Goal: Task Accomplishment & Management: Complete application form

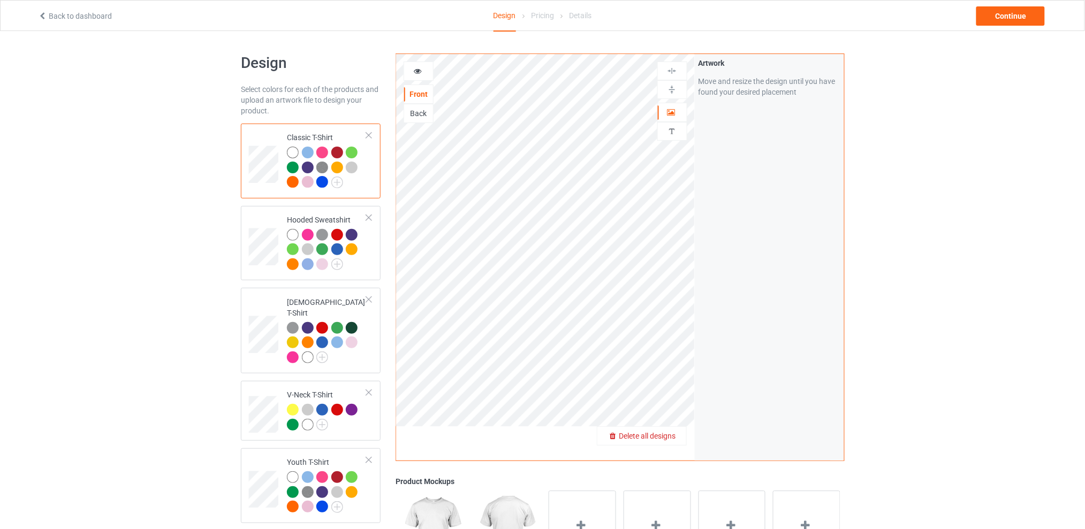
click at [670, 437] on span "Delete all designs" at bounding box center [647, 436] width 57 height 9
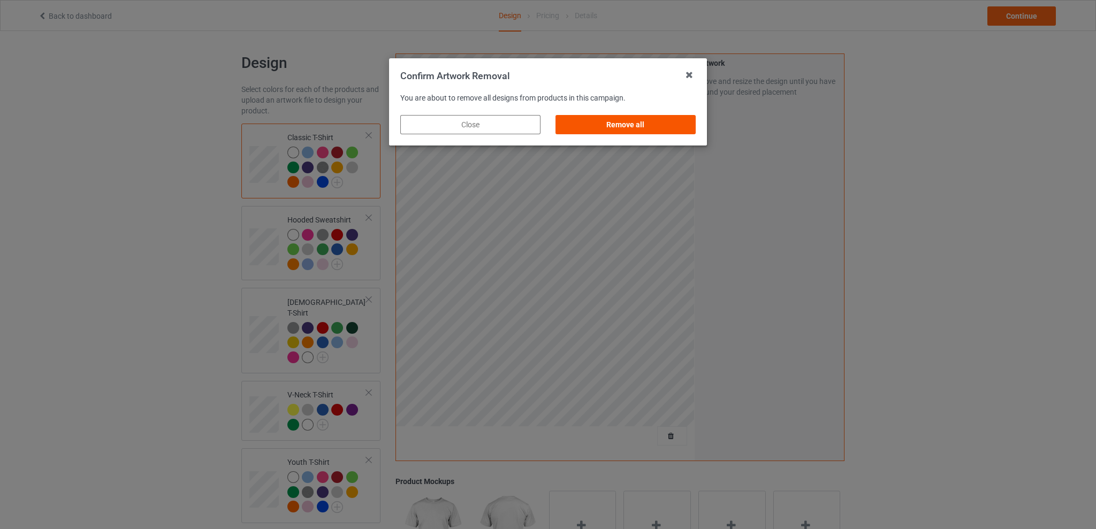
click at [634, 129] on div "Remove all" at bounding box center [626, 124] width 140 height 19
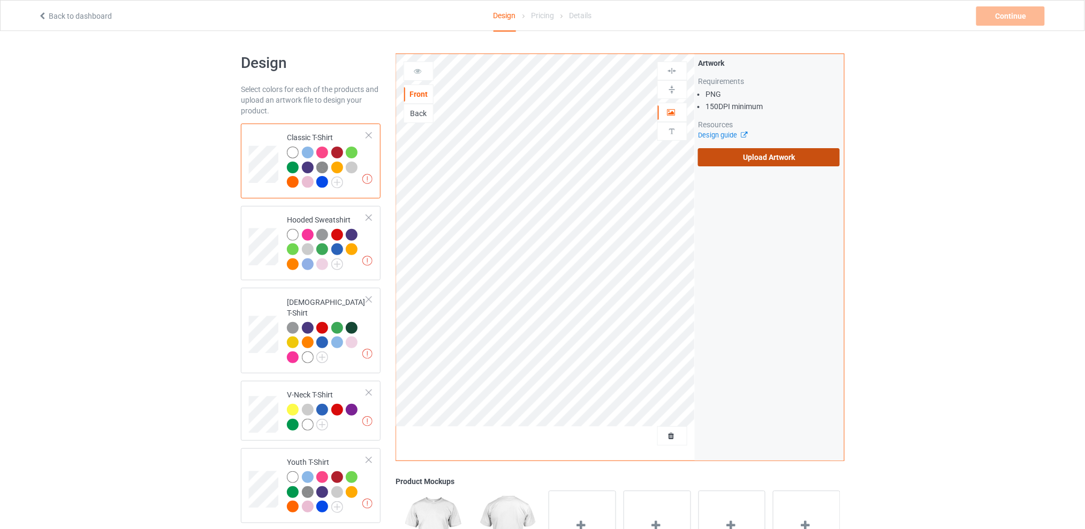
click at [749, 158] on label "Upload Artwork" at bounding box center [769, 157] width 142 height 18
click at [0, 0] on input "Upload Artwork" at bounding box center [0, 0] width 0 height 0
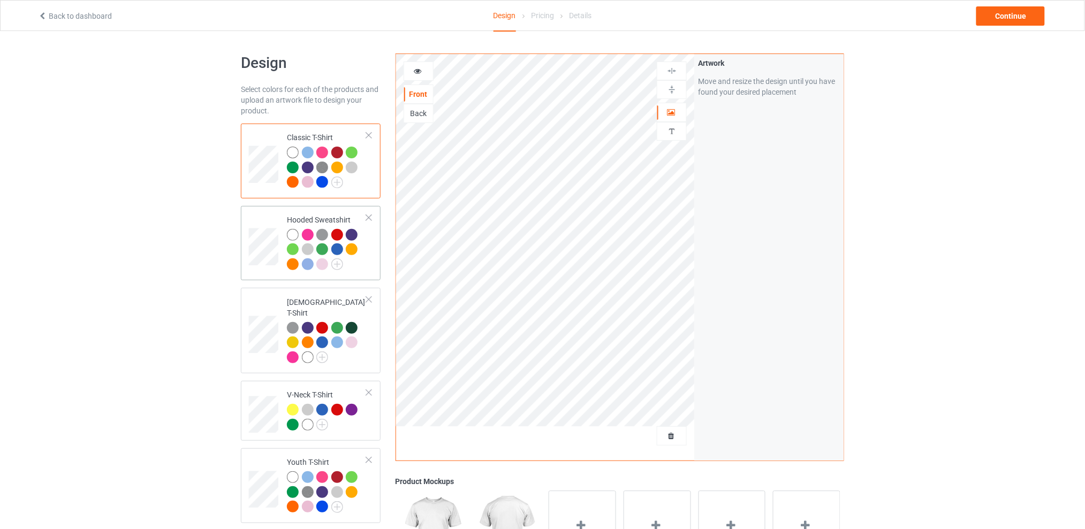
scroll to position [307, 0]
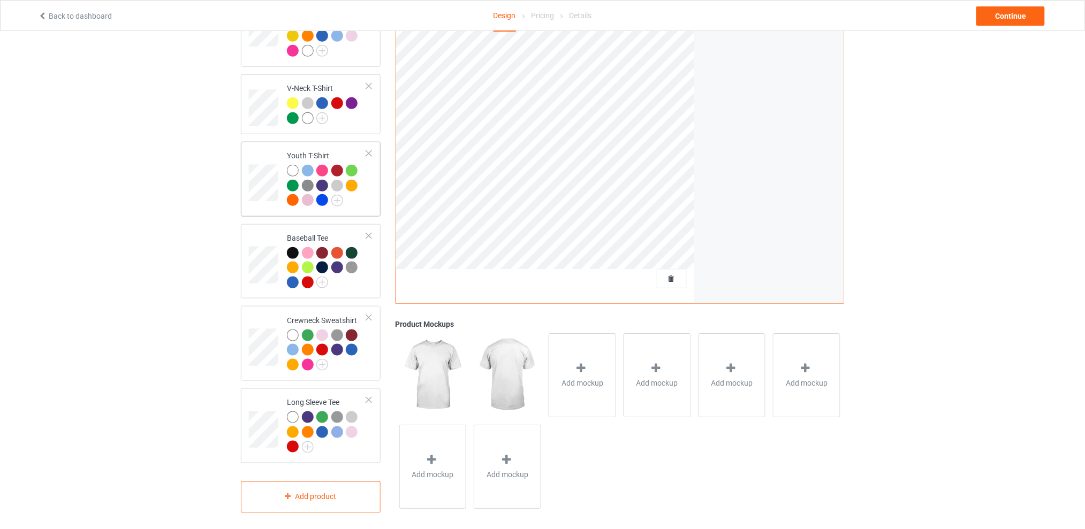
click at [372, 150] on div at bounding box center [368, 153] width 7 height 7
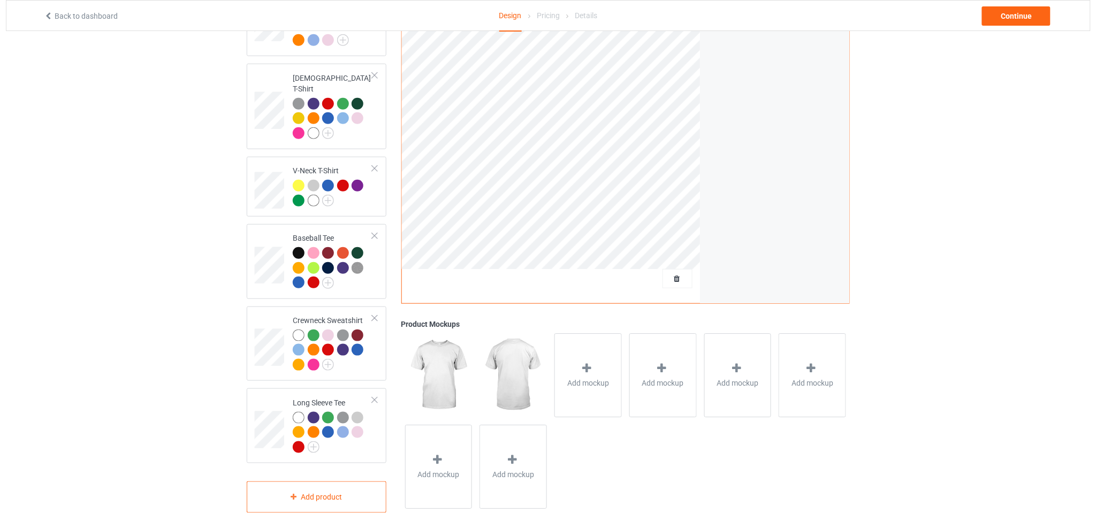
scroll to position [0, 0]
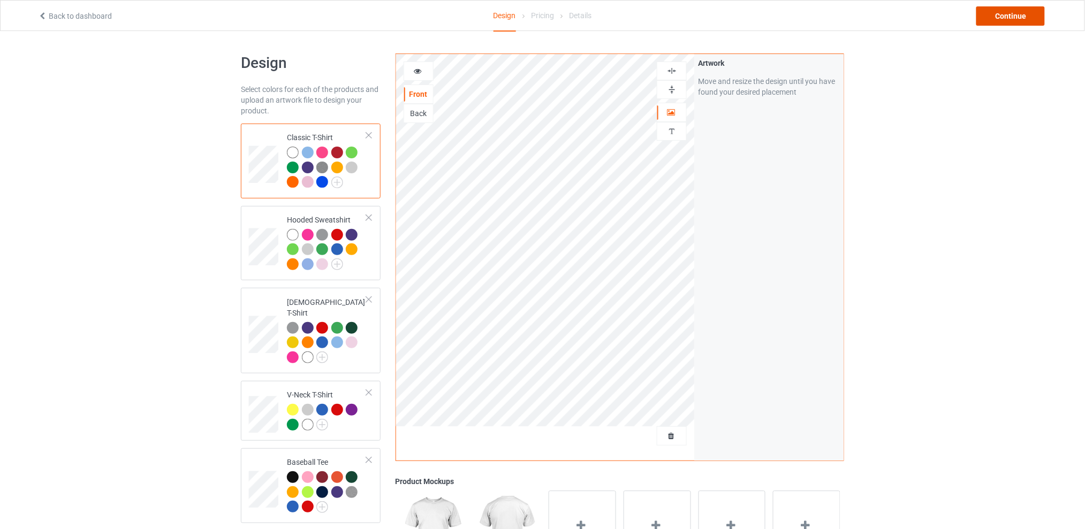
click at [999, 14] on div "Continue" at bounding box center [1010, 15] width 69 height 19
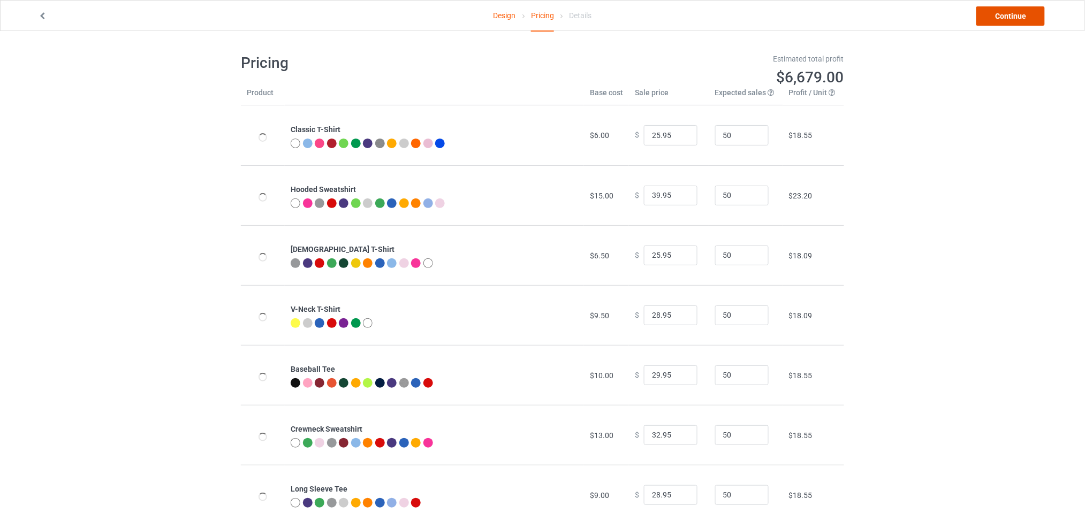
click at [989, 18] on link "Continue" at bounding box center [1010, 15] width 69 height 19
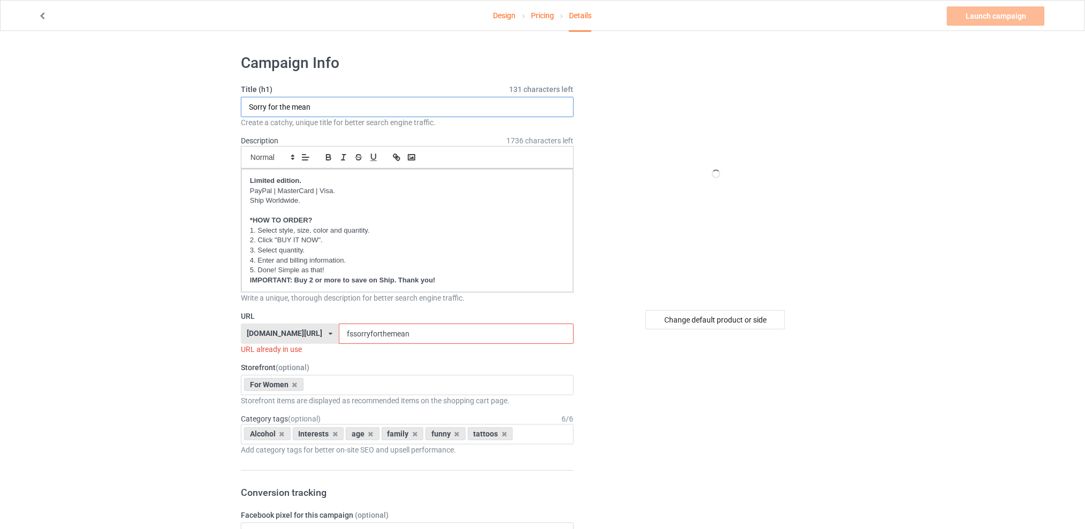
drag, startPoint x: 346, startPoint y: 107, endPoint x: 212, endPoint y: 115, distance: 134.6
type input "I know my man is older than me"
drag, startPoint x: 420, startPoint y: 332, endPoint x: 337, endPoint y: 332, distance: 83.5
click at [337, 332] on div "[DOMAIN_NAME][URL] [DOMAIN_NAME][URL] [DOMAIN_NAME][URL] [DOMAIN_NAME][URL] 5d7…" at bounding box center [407, 334] width 333 height 20
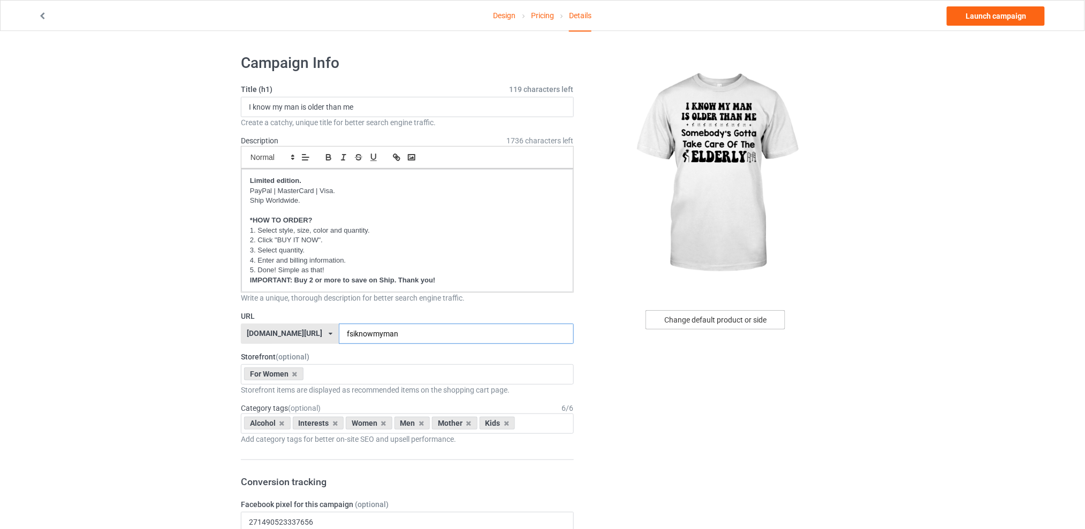
type input "fsiknowmyman"
click at [746, 316] on div "Change default product or side" at bounding box center [716, 319] width 140 height 19
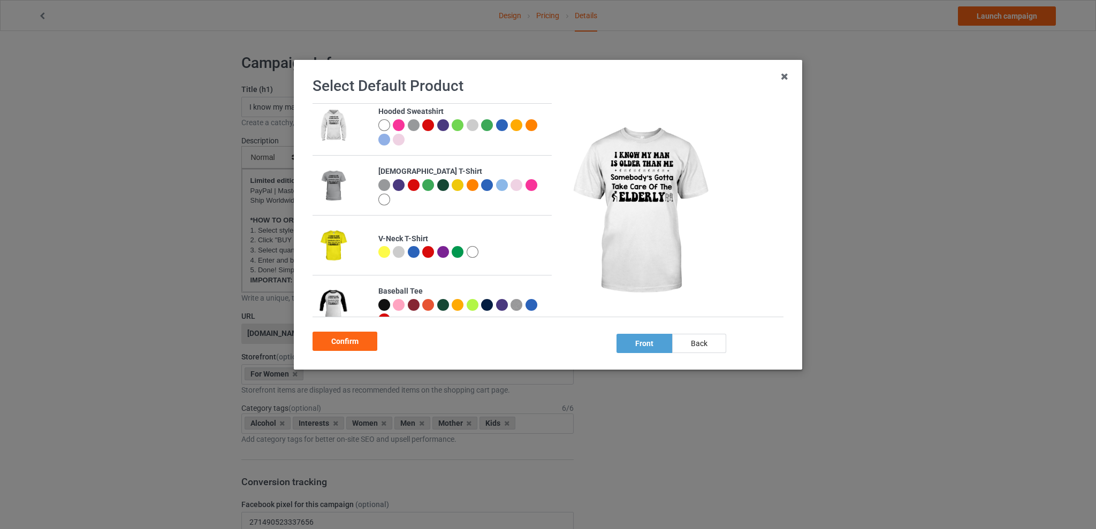
scroll to position [210, 0]
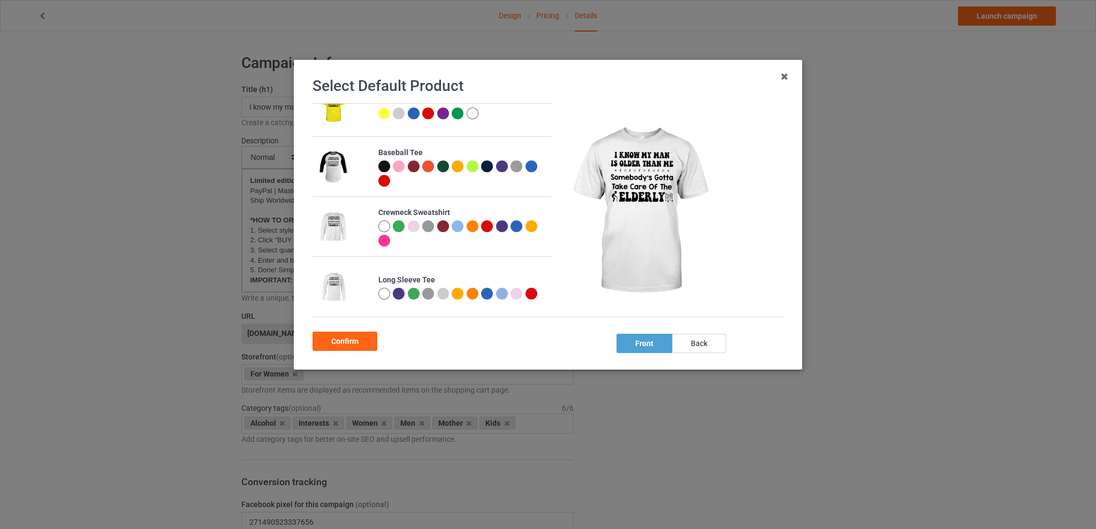
click at [379, 225] on div at bounding box center [384, 227] width 12 height 12
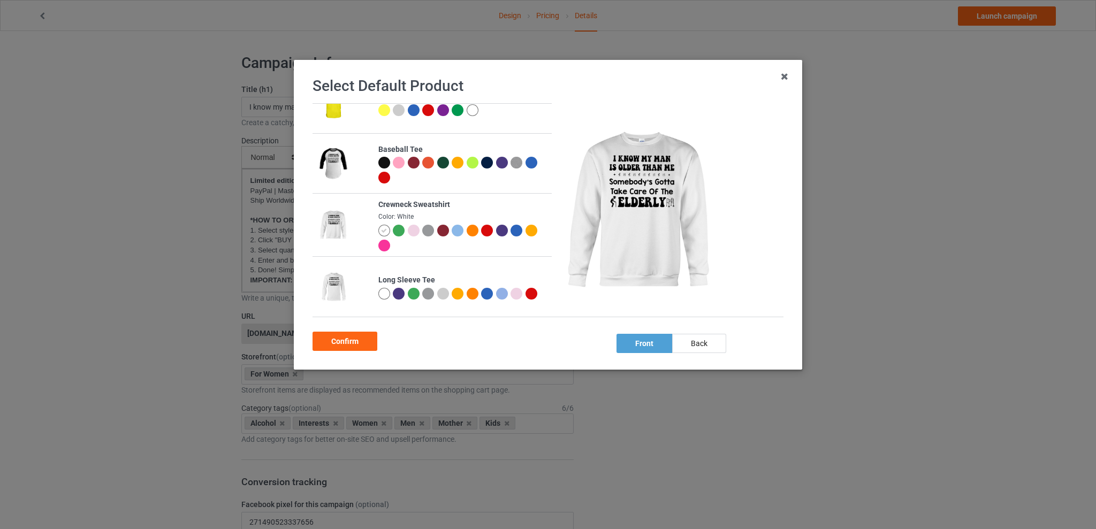
scroll to position [207, 0]
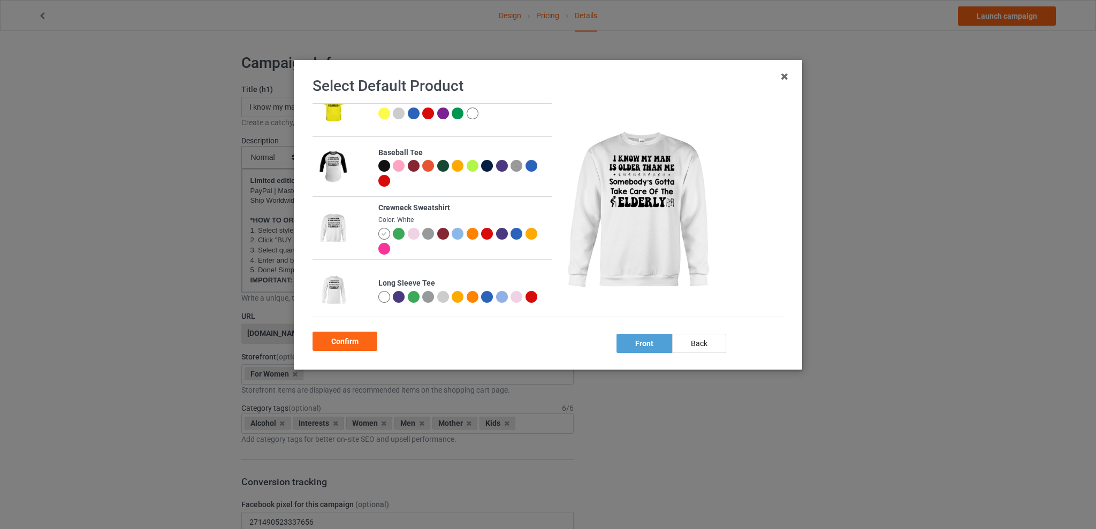
click at [452, 235] on div at bounding box center [458, 234] width 12 height 12
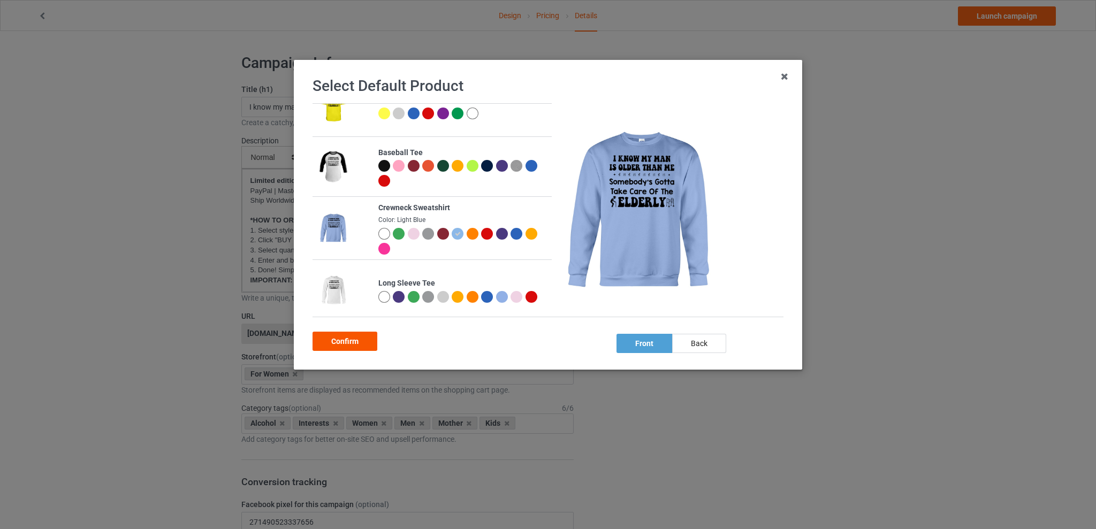
click at [345, 337] on div "Confirm" at bounding box center [345, 341] width 65 height 19
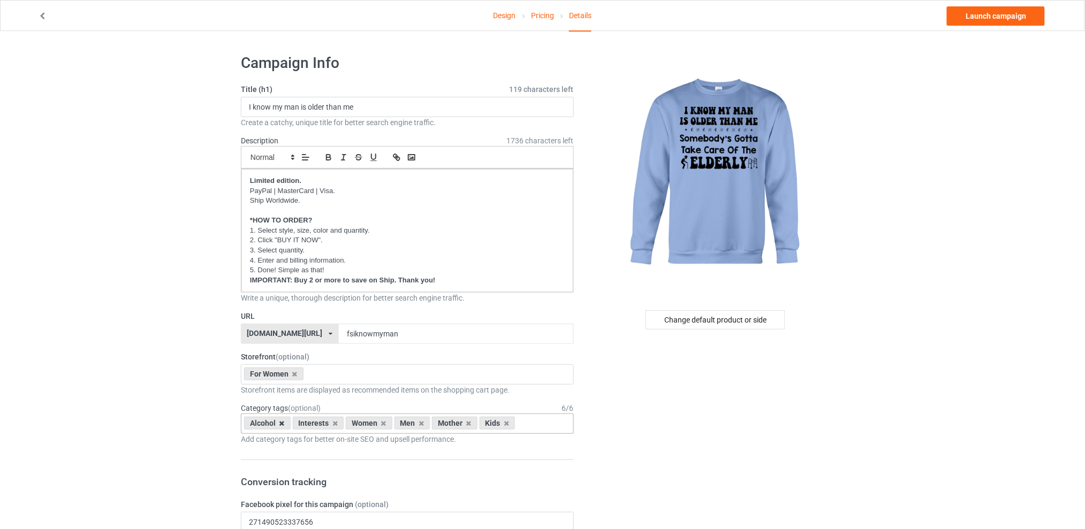
click at [284, 425] on icon at bounding box center [281, 423] width 5 height 7
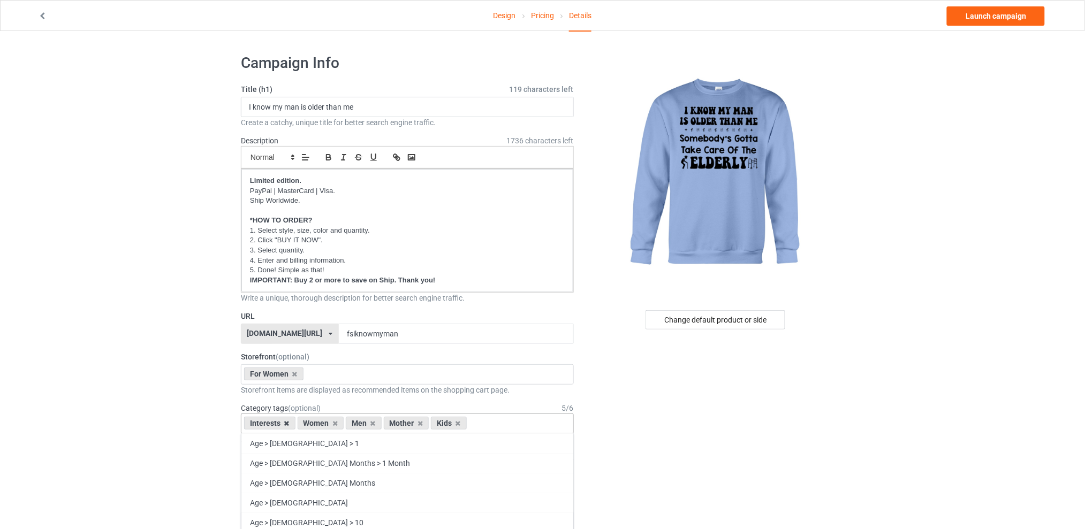
click at [287, 425] on icon at bounding box center [286, 423] width 5 height 7
click at [320, 422] on icon at bounding box center [319, 423] width 5 height 7
click at [328, 422] on icon at bounding box center [329, 423] width 5 height 7
click at [322, 424] on icon at bounding box center [319, 423] width 5 height 7
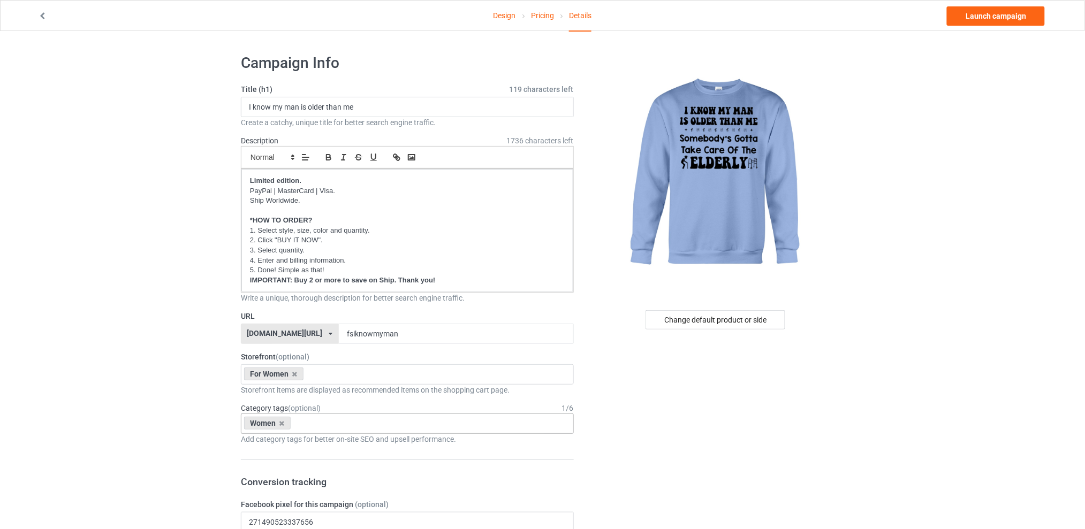
click at [997, 16] on link "Launch campaign" at bounding box center [996, 15] width 98 height 19
